Goal: Information Seeking & Learning: Learn about a topic

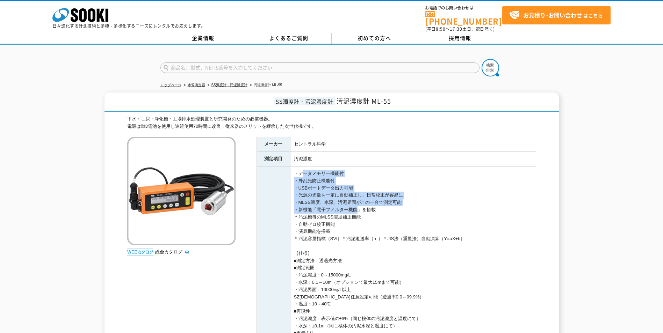
drag, startPoint x: 303, startPoint y: 166, endPoint x: 355, endPoint y: 207, distance: 66.5
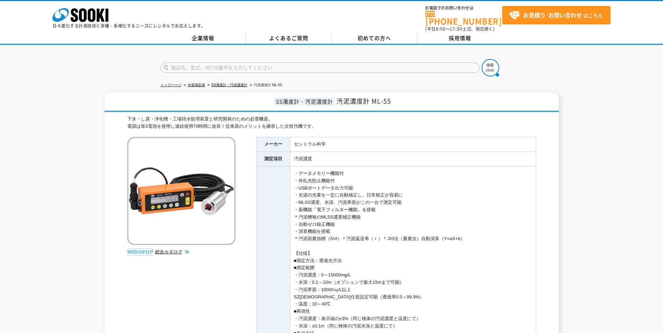
drag, startPoint x: 355, startPoint y: 207, endPoint x: 334, endPoint y: 219, distance: 24.0
drag, startPoint x: 297, startPoint y: 196, endPoint x: 371, endPoint y: 248, distance: 90.3
drag, startPoint x: 371, startPoint y: 248, endPoint x: 352, endPoint y: 246, distance: 19.3
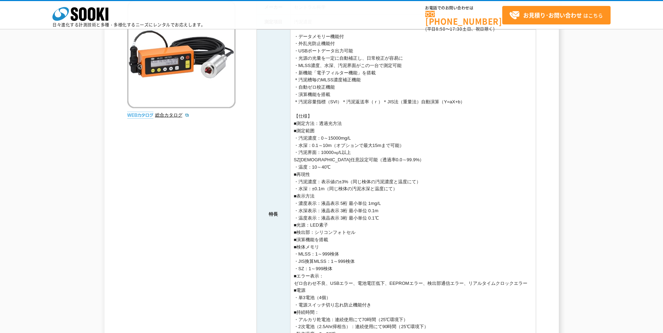
click at [323, 174] on td "・データメモリー機能付 ・外乱光防止機能付 ・USBポートデータ出力可能 ・光源の光量を一定に自動補正し、日常校正が容易に ・MLSS濃度、水深、汚泥界面がこ…" at bounding box center [413, 214] width 246 height 371
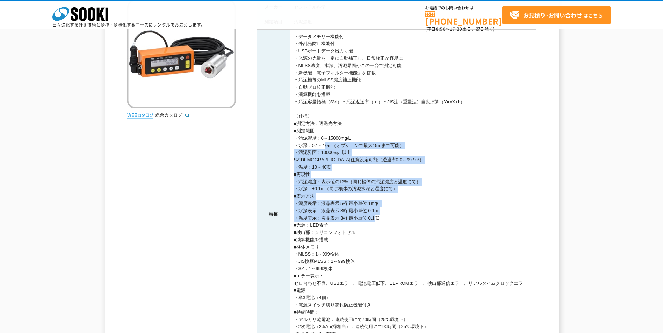
drag, startPoint x: 322, startPoint y: 147, endPoint x: 374, endPoint y: 222, distance: 90.7
click at [374, 222] on td "・データメモリー機能付 ・外乱光防止機能付 ・USBポートデータ出力可能 ・光源の光量を一定に自動補正し、日常校正が容易に ・MLSS濃度、水深、汚泥界面がこ…" at bounding box center [413, 214] width 246 height 371
drag, startPoint x: 374, startPoint y: 222, endPoint x: 334, endPoint y: 226, distance: 39.4
click at [335, 228] on td "・データメモリー機能付 ・外乱光防止機能付 ・USBポートデータ出力可能 ・光源の光量を一定に自動補正し、日常校正が容易に ・MLSS濃度、水深、汚泥界面がこ…" at bounding box center [413, 214] width 246 height 371
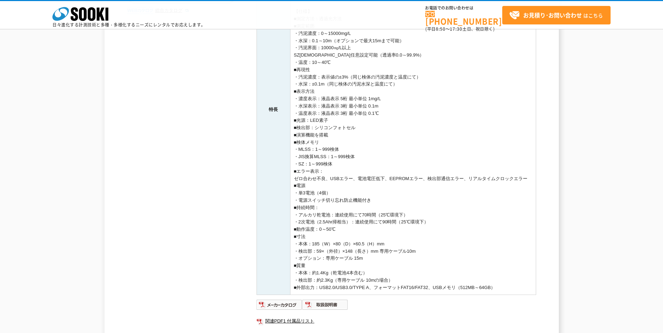
click at [337, 188] on td "・データメモリー機能付 ・外乱光防止機能付 ・USBポートデータ出力可能 ・光源の光量を一定に自動補正し、日常校正が容易に ・MLSS濃度、水深、汚泥界面がこ…" at bounding box center [413, 110] width 246 height 371
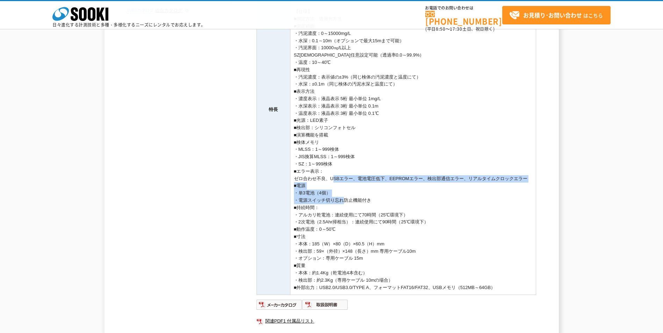
drag, startPoint x: 332, startPoint y: 179, endPoint x: 339, endPoint y: 203, distance: 25.1
click at [339, 203] on td "・データメモリー機能付 ・外乱光防止機能付 ・USBポートデータ出力可能 ・光源の光量を一定に自動補正し、日常校正が容易に ・MLSS濃度、水深、汚泥界面がこ…" at bounding box center [413, 110] width 246 height 371
drag, startPoint x: 339, startPoint y: 203, endPoint x: 331, endPoint y: 203, distance: 7.7
click at [331, 203] on td "・データメモリー機能付 ・外乱光防止機能付 ・USBポートデータ出力可能 ・光源の光量を一定に自動補正し、日常校正が容易に ・MLSS濃度、水深、汚泥界面がこ…" at bounding box center [413, 110] width 246 height 371
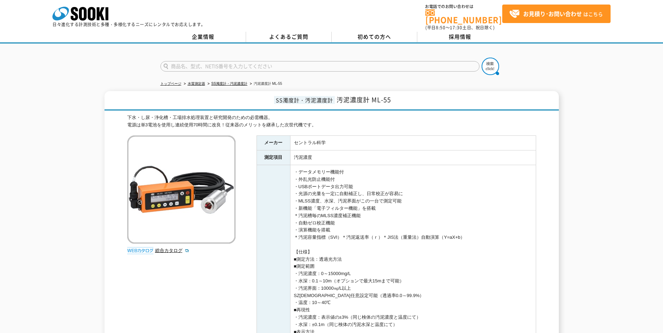
scroll to position [0, 0]
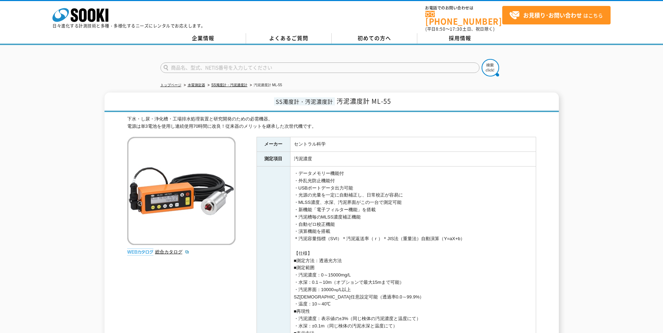
drag, startPoint x: 350, startPoint y: 198, endPoint x: 363, endPoint y: 220, distance: 25.7
drag, startPoint x: 363, startPoint y: 220, endPoint x: 357, endPoint y: 218, distance: 6.9
drag, startPoint x: 352, startPoint y: 223, endPoint x: 334, endPoint y: 175, distance: 51.0
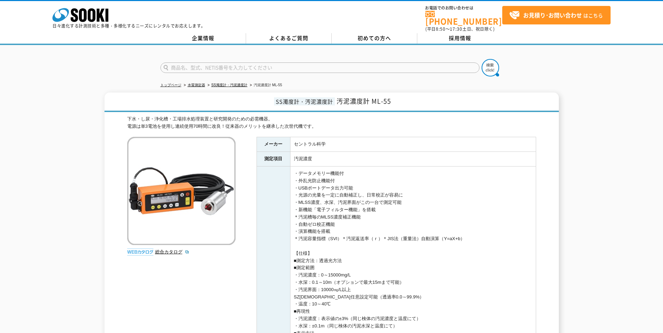
drag, startPoint x: 334, startPoint y: 175, endPoint x: 317, endPoint y: 176, distance: 17.1
drag, startPoint x: 310, startPoint y: 171, endPoint x: 360, endPoint y: 232, distance: 78.5
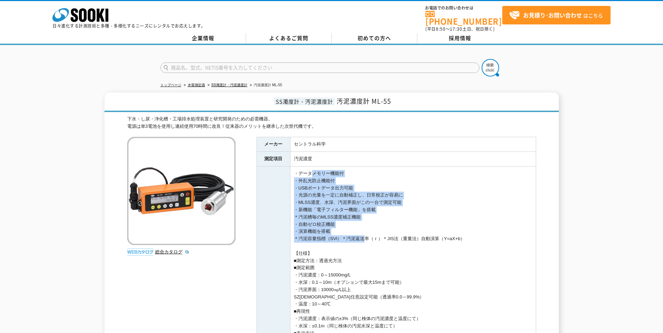
drag, startPoint x: 360, startPoint y: 232, endPoint x: 357, endPoint y: 237, distance: 5.2
